Goal: Information Seeking & Learning: Find specific fact

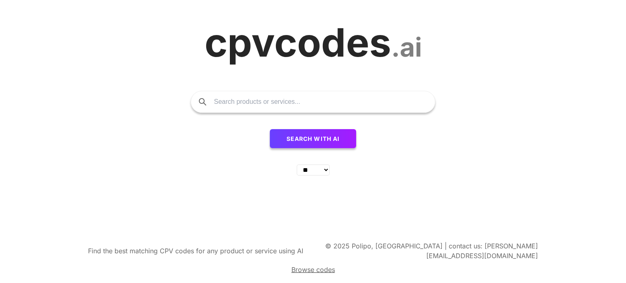
select select "**"
type input "[PERSON_NAME]"
click at [270, 129] on button "Search with AI" at bounding box center [313, 139] width 87 height 20
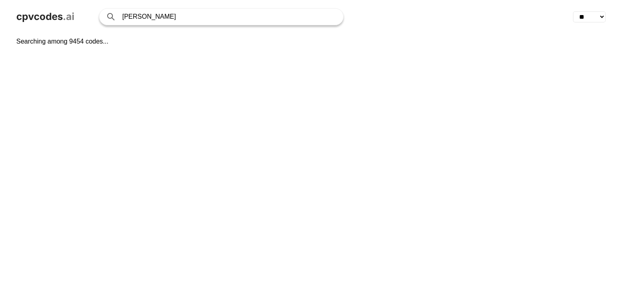
select select "**"
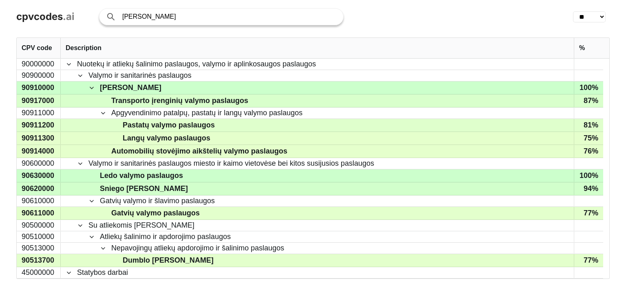
drag, startPoint x: 23, startPoint y: 45, endPoint x: 172, endPoint y: 54, distance: 149.4
click at [172, 54] on div "CPV code Description %" at bounding box center [313, 48] width 593 height 21
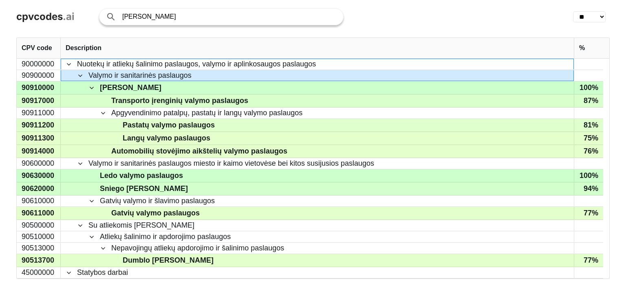
drag, startPoint x: 73, startPoint y: 60, endPoint x: 163, endPoint y: 75, distance: 91.9
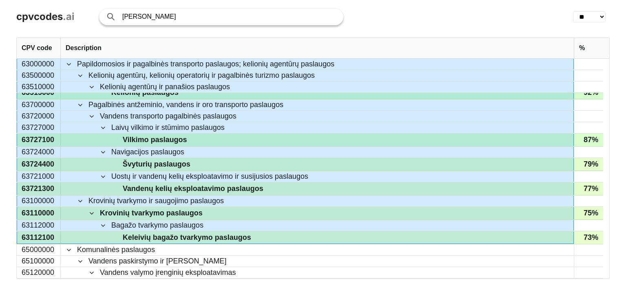
scroll to position [522, 0]
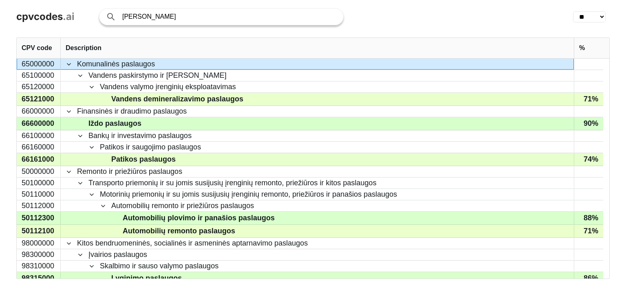
drag, startPoint x: 21, startPoint y: 62, endPoint x: 465, endPoint y: 45, distance: 443.8
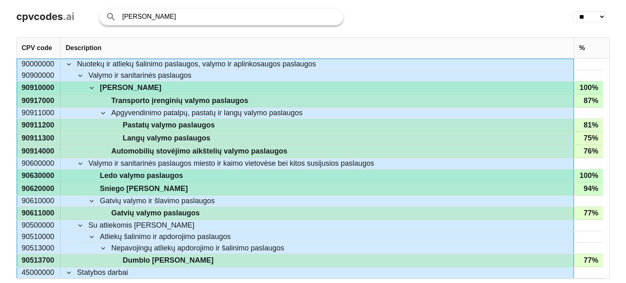
click at [0, 93] on div ". CPV code Description % 75231230 45232430 45252200 90513700 90513000 75100000 …" at bounding box center [313, 158] width 626 height 250
click at [0, 114] on div ". CPV code Description % 75231230 45232430 45252200 90513700 90513000 75100000 …" at bounding box center [313, 158] width 626 height 250
click at [4, 70] on div ". CPV code Description % 75231230 45232430 45252200 90513700 90513000 75100000 …" at bounding box center [313, 158] width 626 height 250
click at [4, 69] on div ". CPV code Description % 75231230 45232430 45252200 90513700 90513000 75100000 …" at bounding box center [313, 158] width 626 height 250
click at [345, 48] on div "Description" at bounding box center [317, 48] width 503 height 20
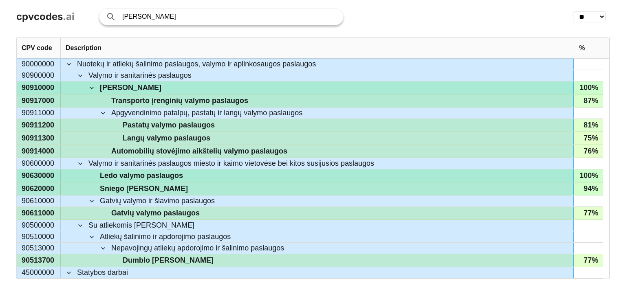
click at [345, 48] on div "Description" at bounding box center [317, 48] width 503 height 20
drag, startPoint x: 611, startPoint y: 48, endPoint x: 626, endPoint y: 46, distance: 15.2
click at [611, 48] on div "CPV code Description % 75231230 45232430 45252200 90513700 90513000 75100000 75…" at bounding box center [313, 158] width 626 height 250
click at [626, 46] on div "CPV code Description % 75231230 45232430 45252200 90513700 90513000 75100000 75…" at bounding box center [313, 158] width 626 height 250
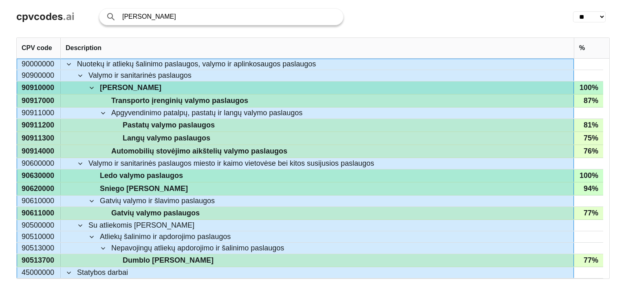
click at [507, 95] on span "Transporto įrenginių valymo paslaugos" at bounding box center [323, 101] width 492 height 12
